Goal: Find specific page/section: Find specific page/section

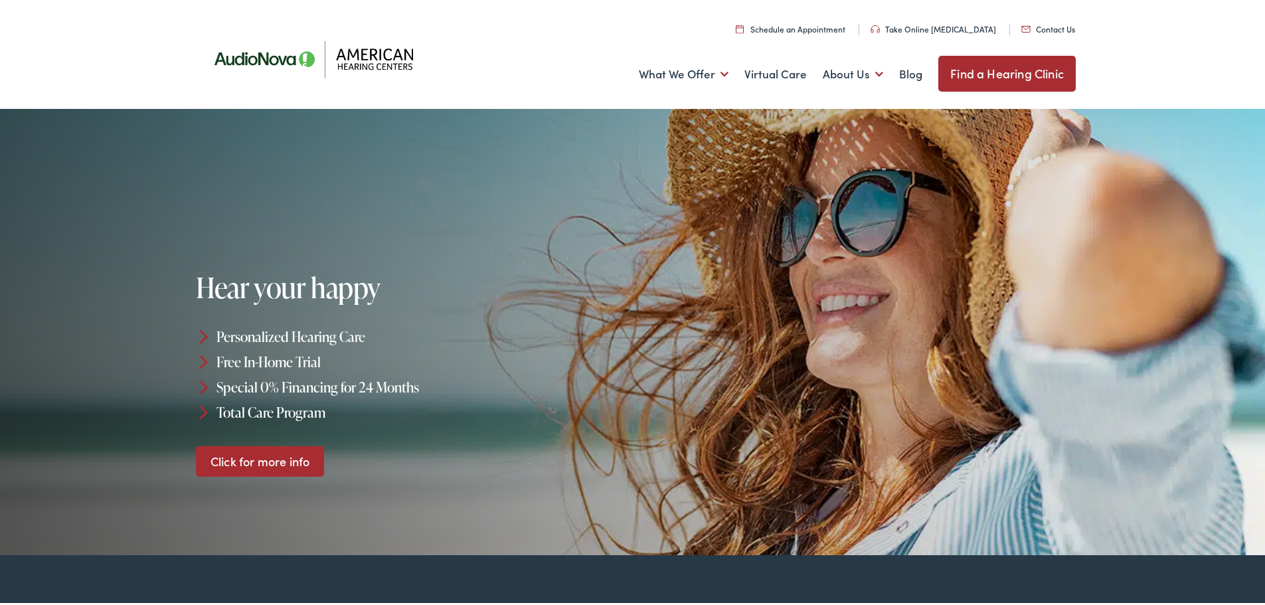
click at [1041, 70] on link "Find a Hearing Clinic" at bounding box center [1006, 71] width 137 height 36
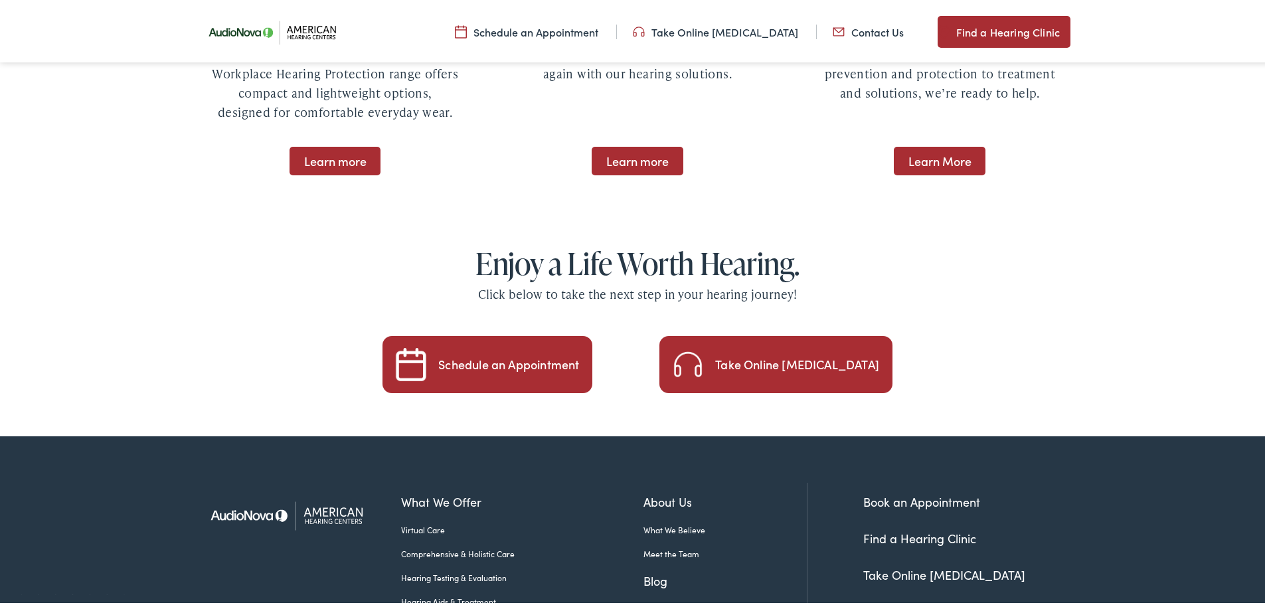
scroll to position [2206, 0]
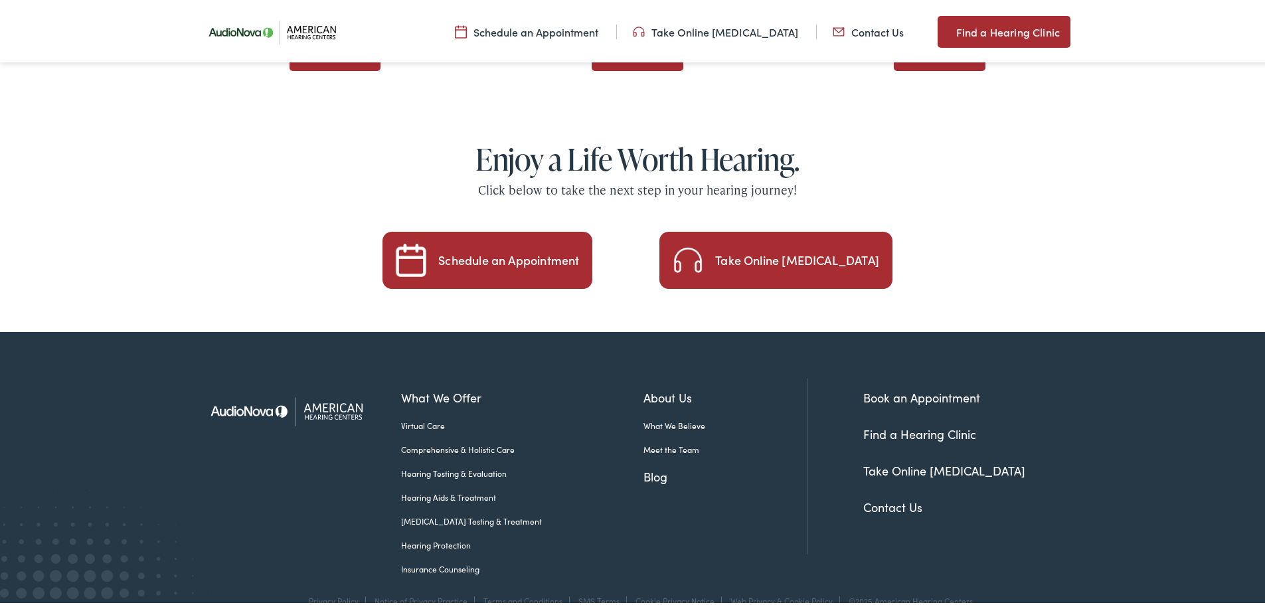
click at [664, 441] on link "Meet the Team" at bounding box center [725, 447] width 163 height 12
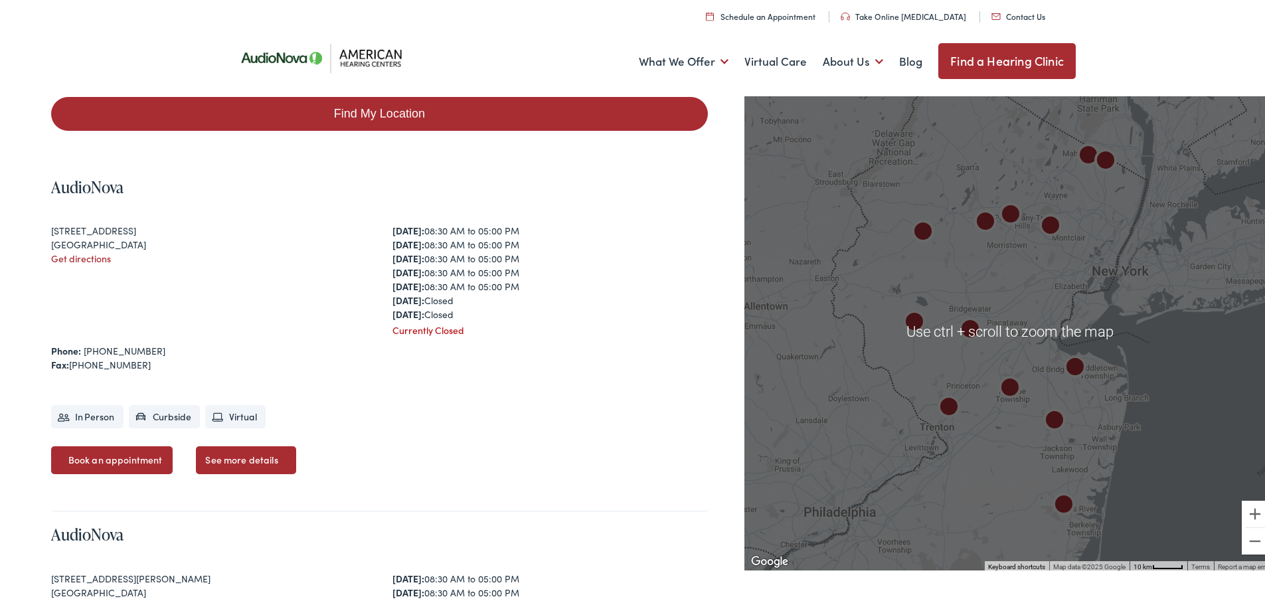
scroll to position [266, 0]
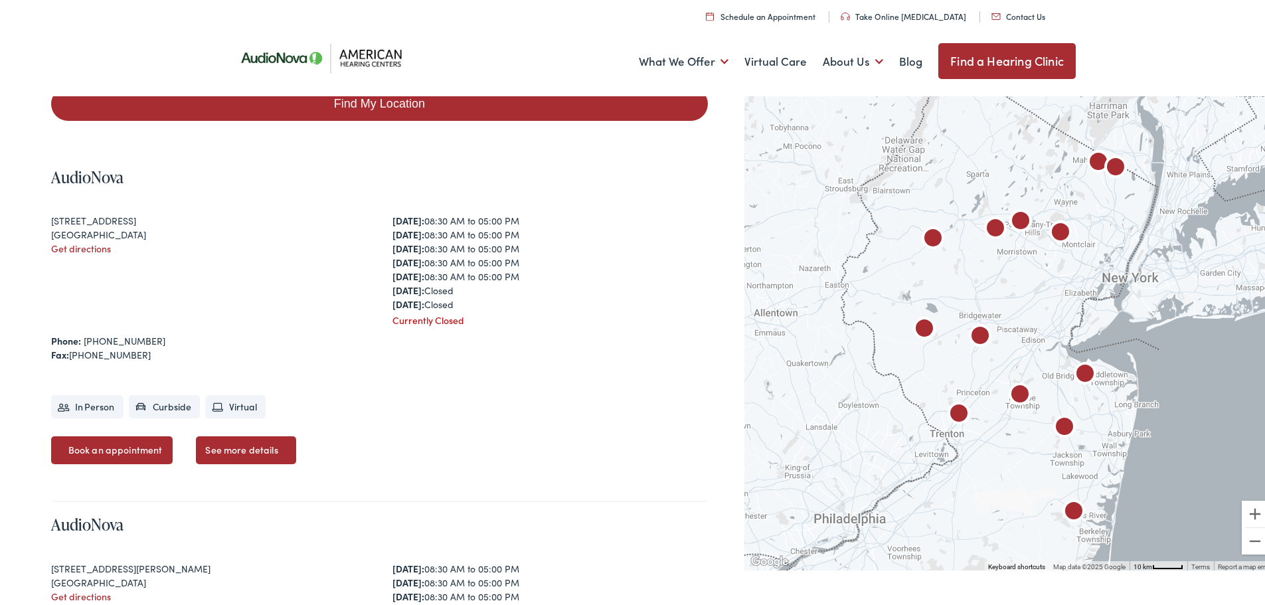
drag, startPoint x: 1166, startPoint y: 401, endPoint x: 1176, endPoint y: 408, distance: 13.3
click at [1176, 408] on div at bounding box center [1010, 329] width 531 height 478
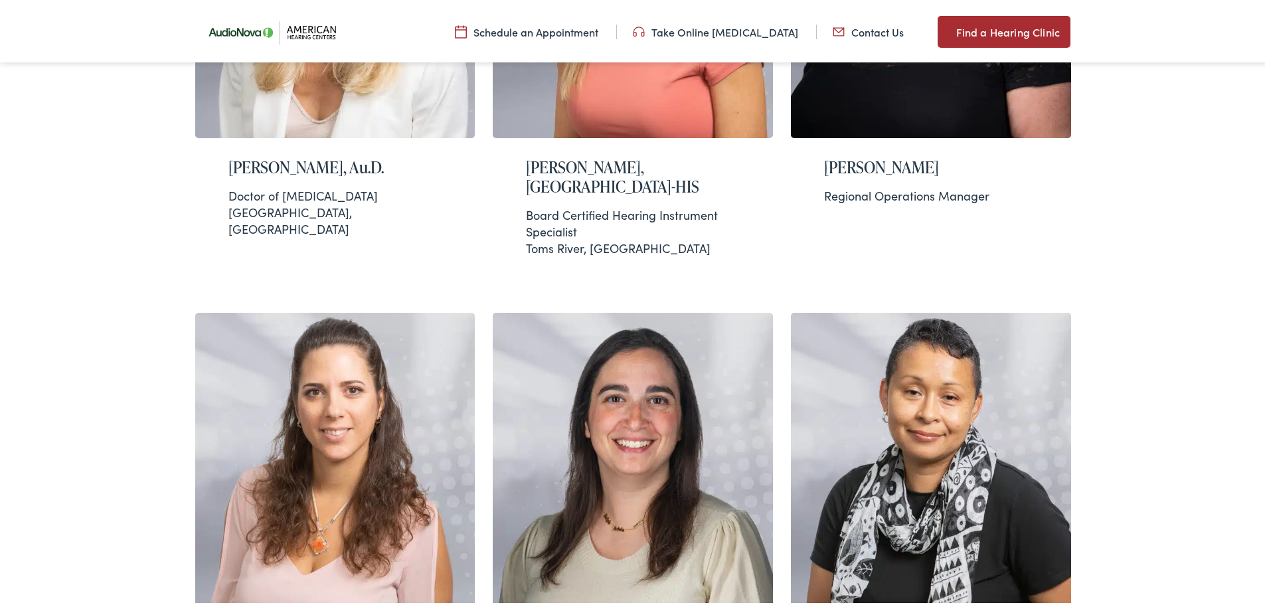
scroll to position [332, 0]
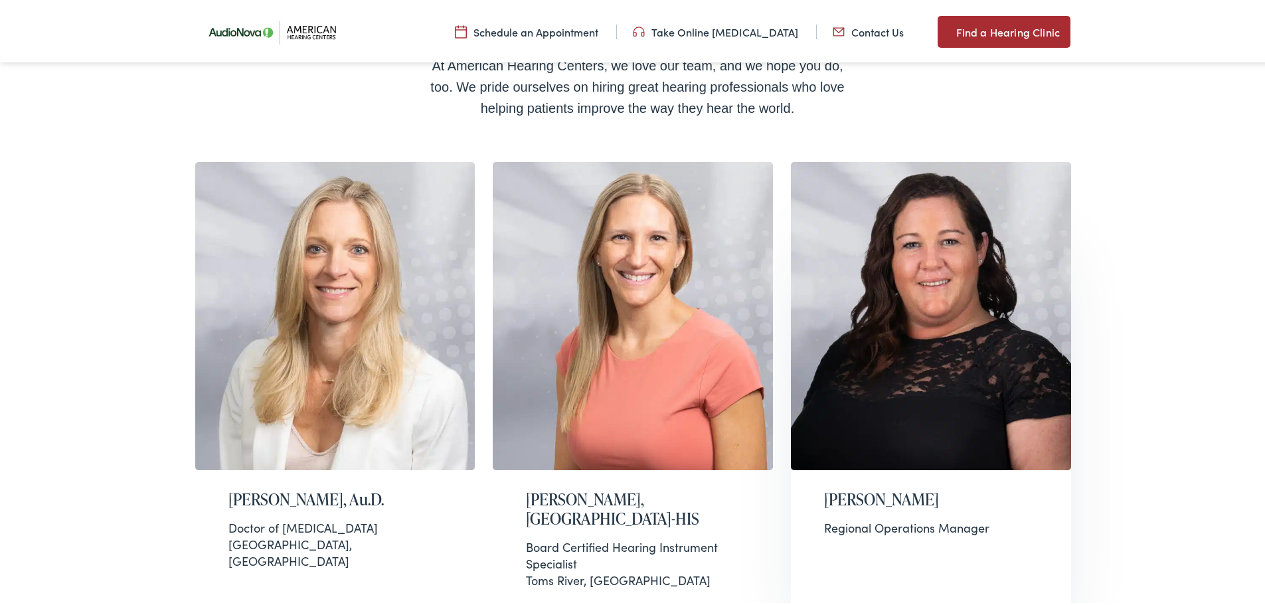
click at [998, 436] on img at bounding box center [931, 313] width 280 height 308
